Goal: Contribute content: Contribute content

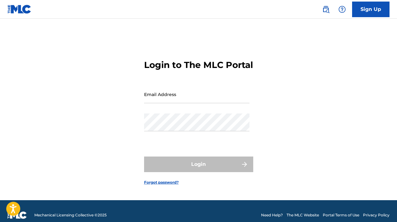
click at [179, 103] on input "Email Address" at bounding box center [196, 95] width 105 height 18
type input "[EMAIL_ADDRESS][DOMAIN_NAME]"
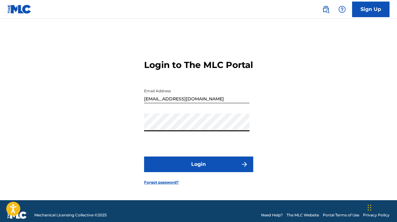
click at [205, 170] on button "Login" at bounding box center [198, 165] width 109 height 16
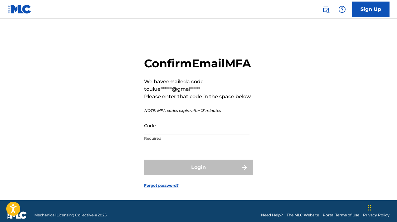
click at [210, 135] on input "Code" at bounding box center [196, 126] width 105 height 18
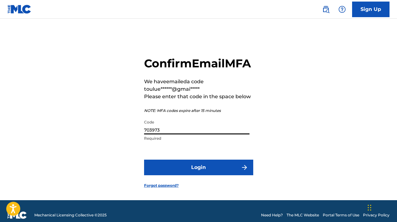
type input "703973"
click at [212, 175] on button "Login" at bounding box center [198, 168] width 109 height 16
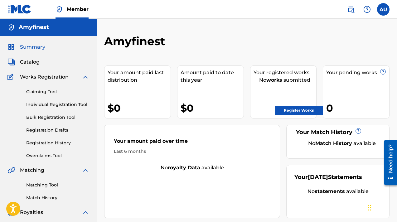
click at [54, 93] on link "Claiming Tool" at bounding box center [57, 92] width 63 height 7
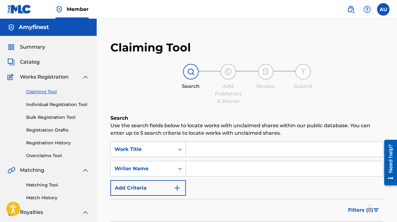
click at [35, 63] on span "Catalog" at bounding box center [30, 61] width 20 height 7
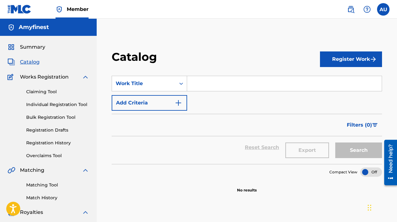
click at [206, 80] on input "Search Form" at bounding box center [284, 83] width 195 height 15
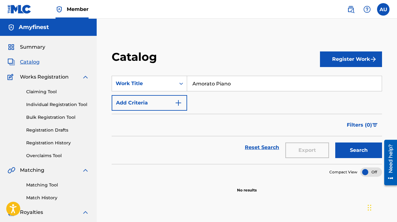
type input "Amorato Piano"
click at [360, 54] on button "Register Work" at bounding box center [351, 59] width 62 height 16
click at [353, 91] on link "By File Upload" at bounding box center [351, 94] width 62 height 15
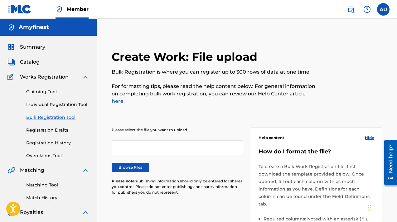
click at [134, 163] on label "Browse Files" at bounding box center [130, 167] width 37 height 9
click at [0, 0] on input "Browse Files" at bounding box center [0, 0] width 0 height 0
drag, startPoint x: 399, startPoint y: 98, endPoint x: 383, endPoint y: 84, distance: 21.3
click at [383, 84] on html "Accessibility Screen-Reader Guide, Feedback, and Issue Reporting | New window M…" at bounding box center [198, 111] width 397 height 222
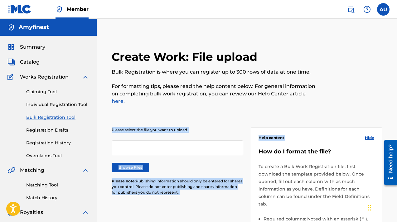
drag, startPoint x: 399, startPoint y: 98, endPoint x: 383, endPoint y: 117, distance: 24.8
click at [383, 117] on html "Accessibility Screen-Reader Guide, Feedback, and Issue Reporting | New window M…" at bounding box center [198, 111] width 397 height 222
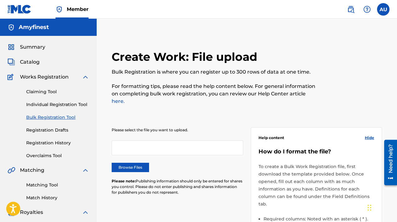
click at [397, 81] on html "Accessibility Screen-Reader Guide, Feedback, and Issue Reporting | New window M…" at bounding box center [198, 111] width 397 height 222
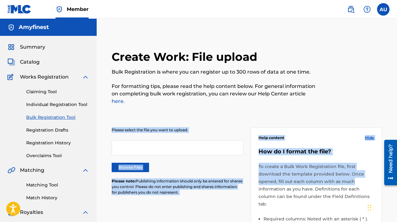
drag, startPoint x: 399, startPoint y: 81, endPoint x: 399, endPoint y: 175, distance: 94.6
click at [397, 175] on html "Accessibility Screen-Reader Guide, Feedback, and Issue Reporting | New window M…" at bounding box center [198, 111] width 397 height 222
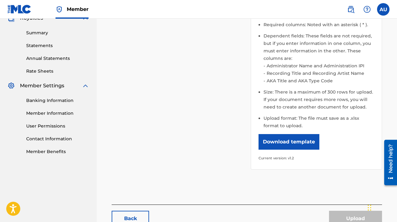
scroll to position [227, 0]
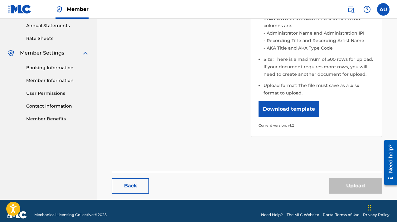
drag, startPoint x: 399, startPoint y: 134, endPoint x: 399, endPoint y: 116, distance: 18.4
drag, startPoint x: 399, startPoint y: 123, endPoint x: 399, endPoint y: 111, distance: 12.5
